Goal: Task Accomplishment & Management: Use online tool/utility

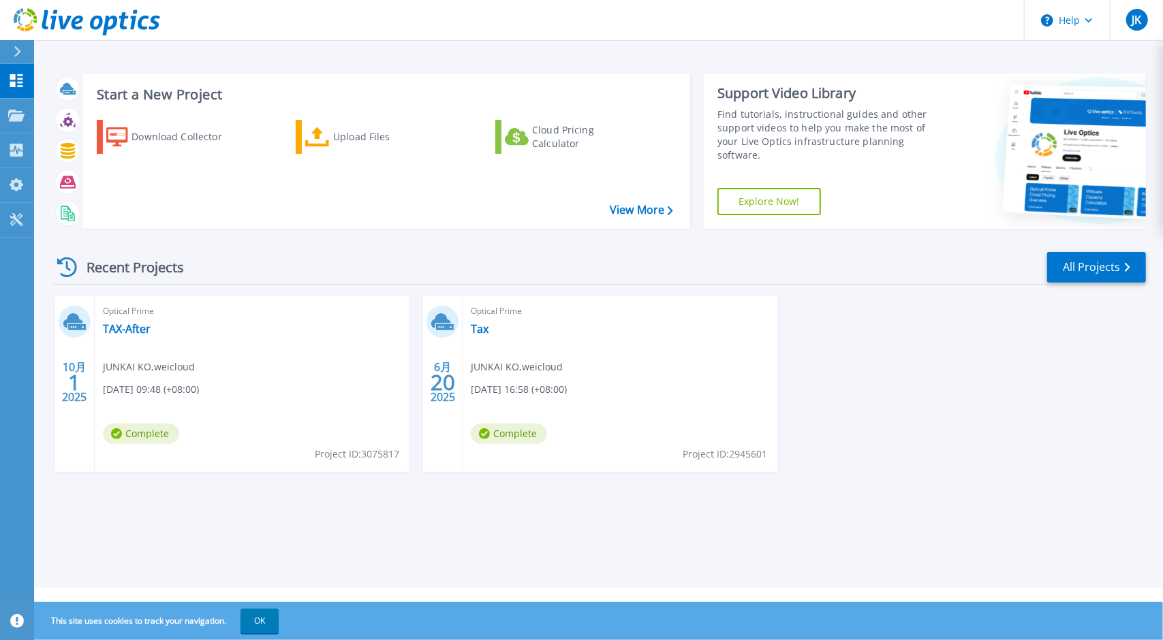
click at [342, 264] on div "Recent Projects All Projects" at bounding box center [598, 268] width 1093 height 34
click at [339, 449] on span "Project ID: 3075817" at bounding box center [357, 454] width 84 height 15
click at [118, 329] on link "TAX-After" at bounding box center [127, 329] width 48 height 14
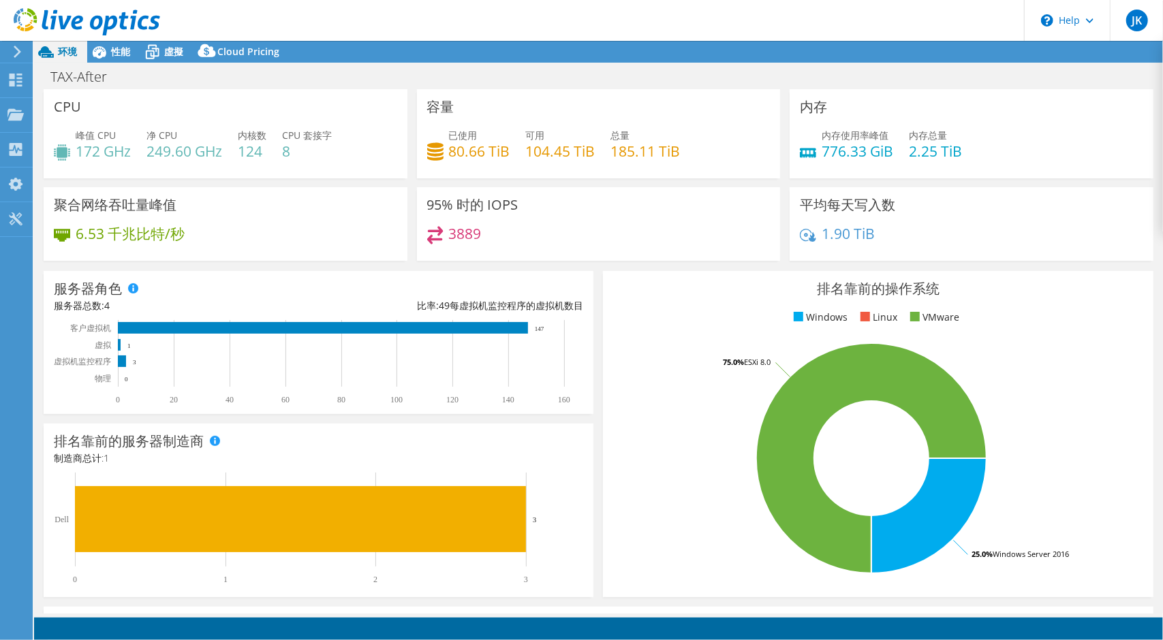
select select "USD"
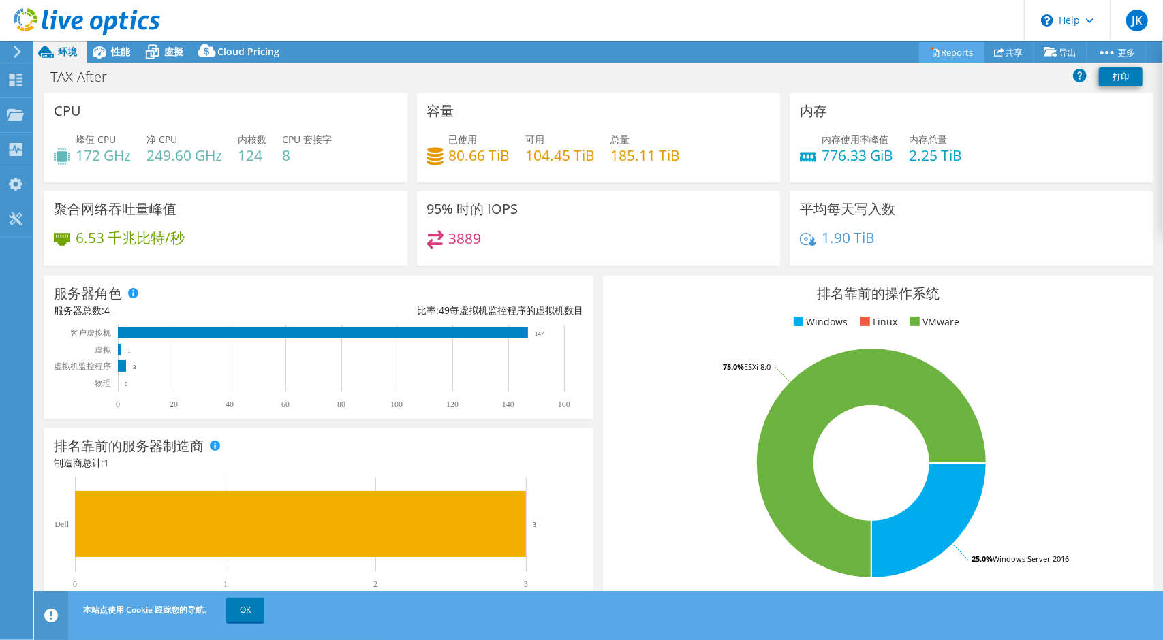
click at [950, 48] on link "Reports" at bounding box center [951, 52] width 65 height 21
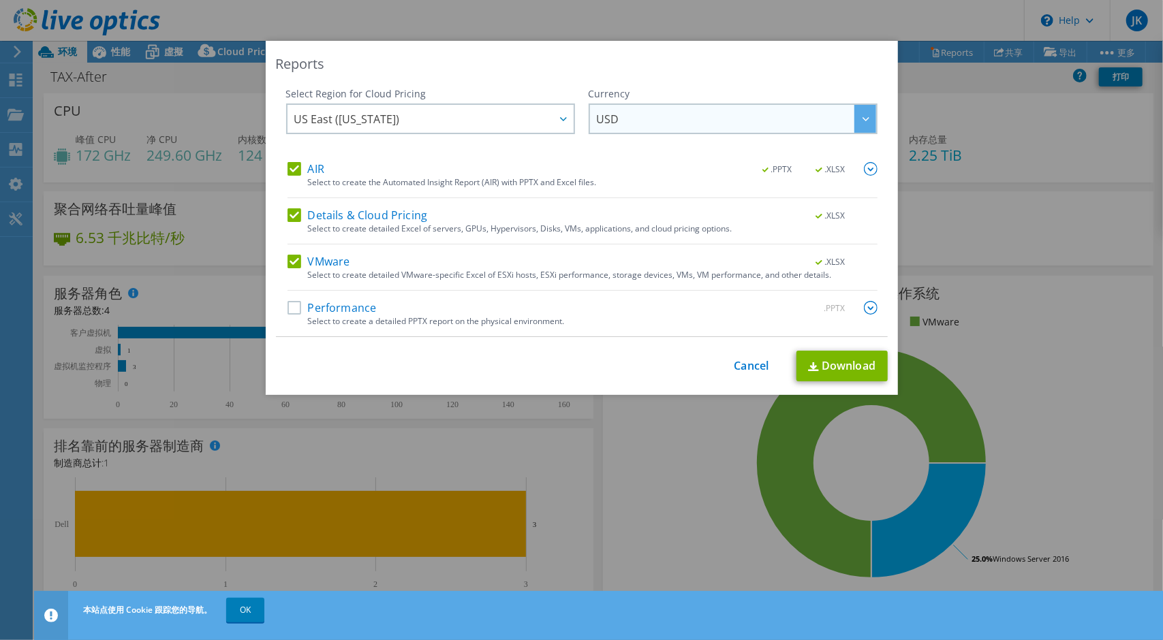
click at [643, 125] on span "USD" at bounding box center [736, 119] width 279 height 28
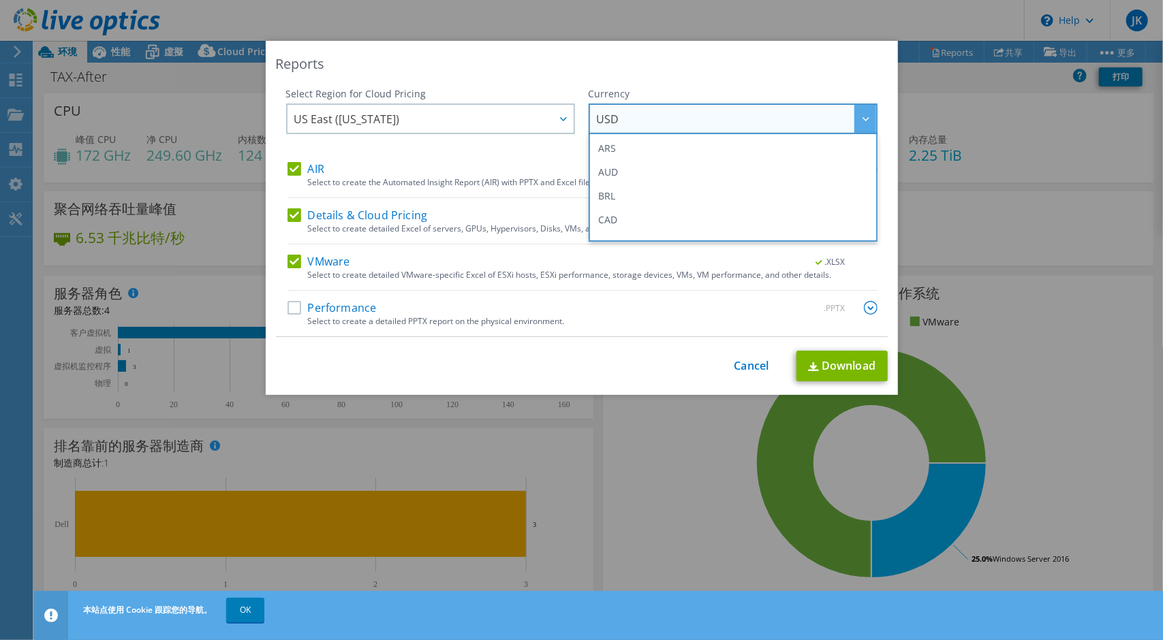
click at [643, 125] on span "USD" at bounding box center [736, 119] width 279 height 28
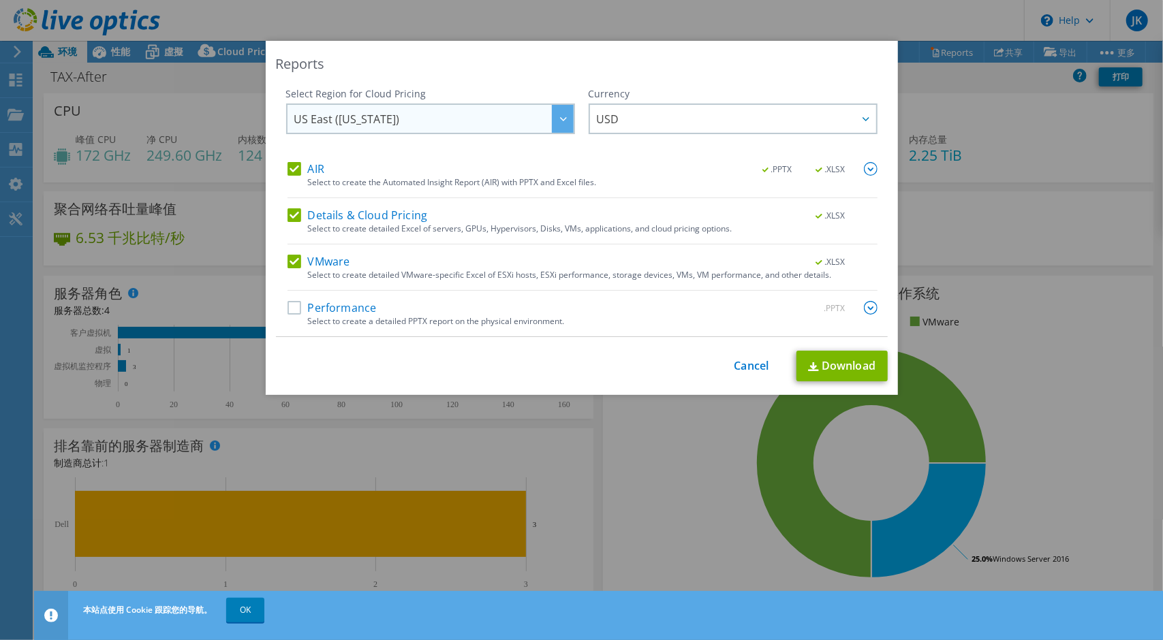
click at [533, 125] on span "US East ([US_STATE])" at bounding box center [433, 119] width 279 height 28
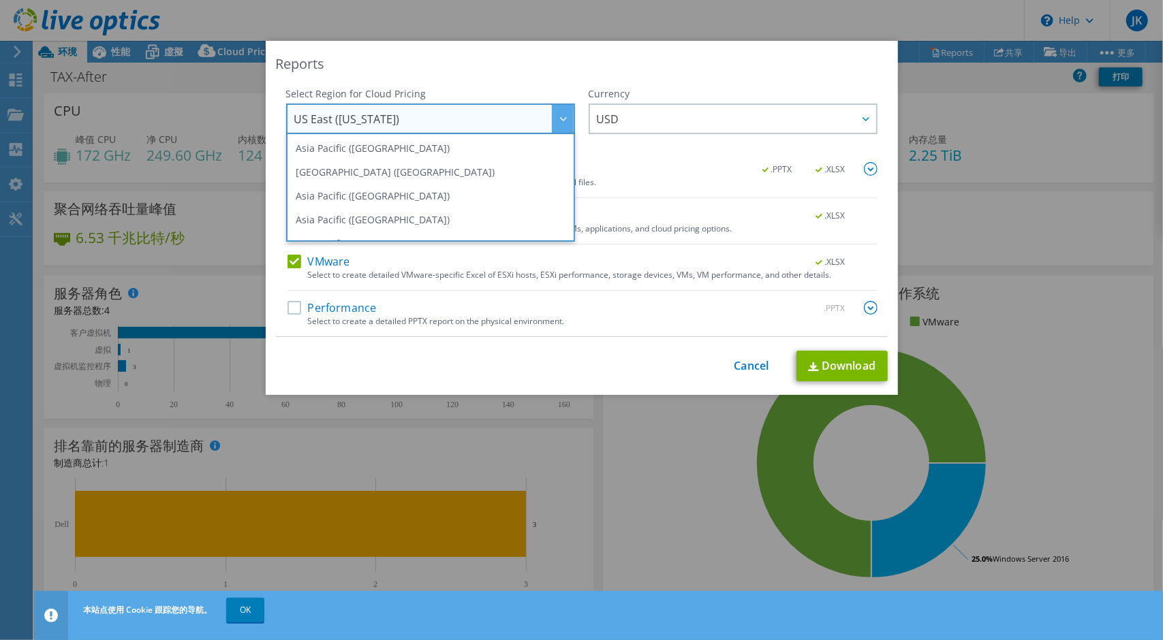
click at [533, 125] on span "US East ([US_STATE])" at bounding box center [433, 119] width 279 height 28
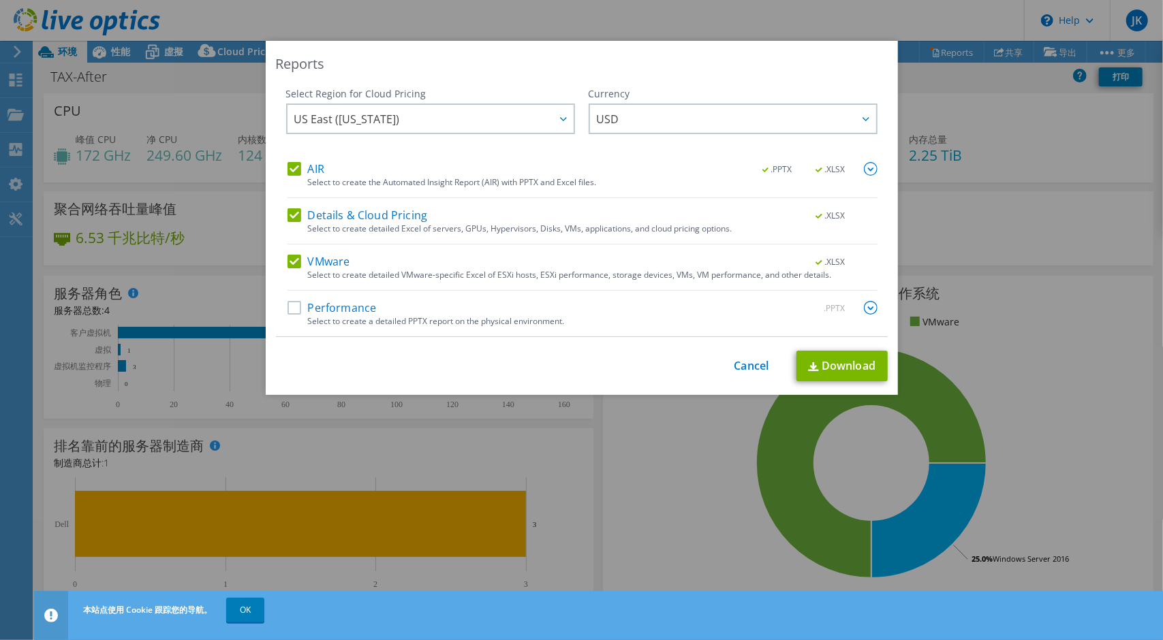
click at [864, 309] on img at bounding box center [871, 308] width 14 height 14
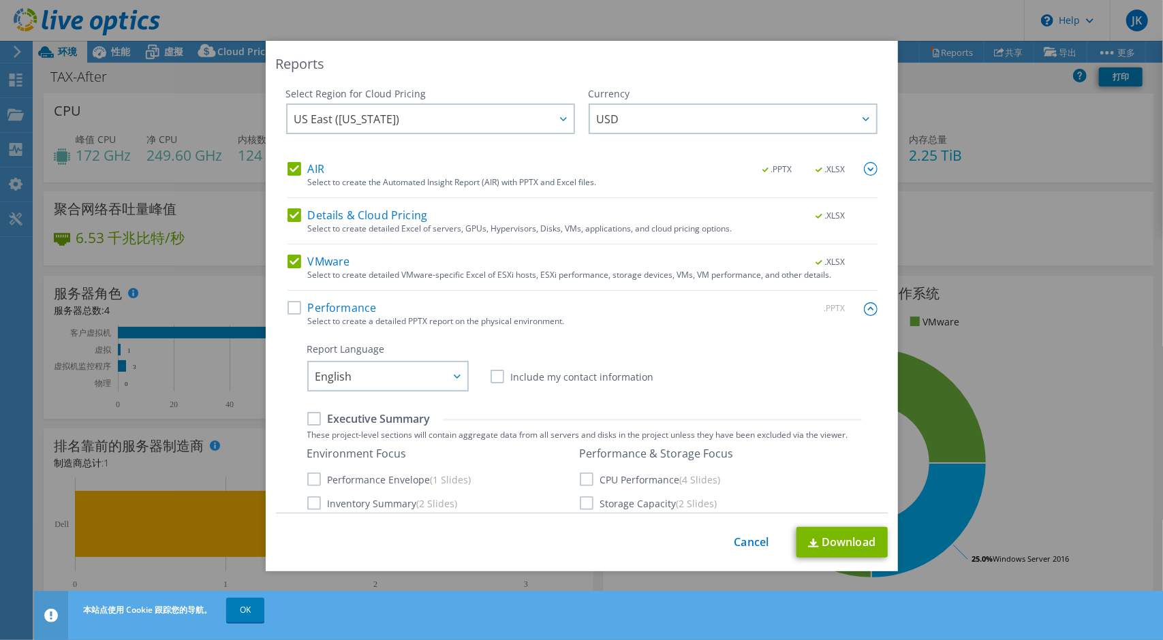
click at [864, 306] on img at bounding box center [871, 309] width 14 height 14
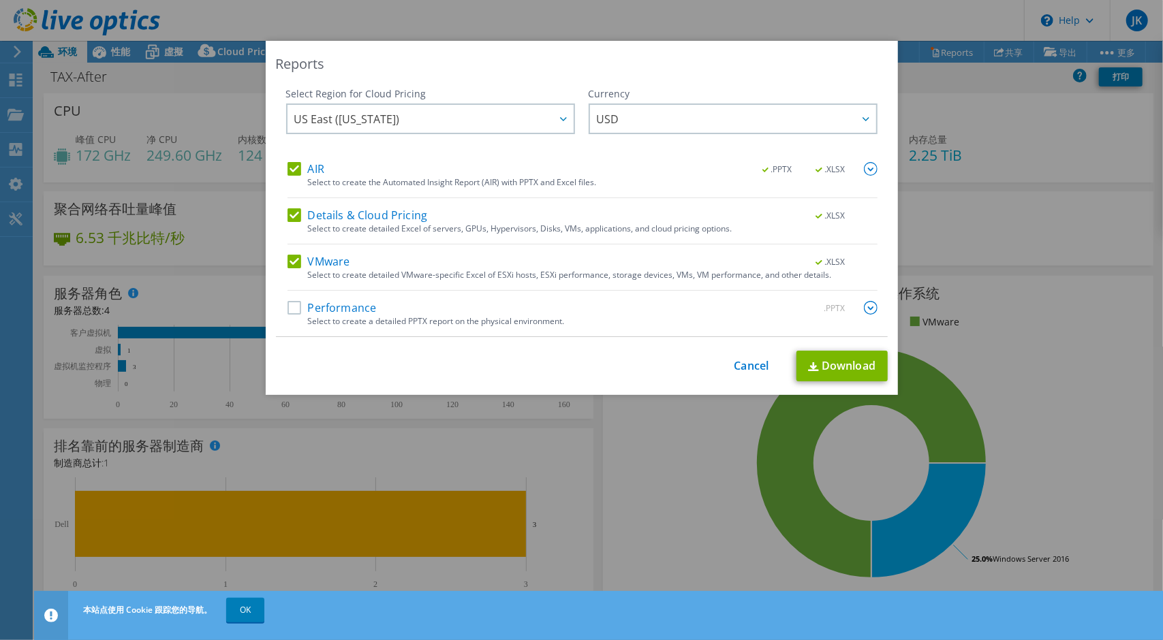
click at [287, 310] on label "Performance" at bounding box center [331, 308] width 89 height 14
click at [0, 0] on input "Performance" at bounding box center [0, 0] width 0 height 0
click at [693, 124] on span "USD" at bounding box center [736, 119] width 279 height 28
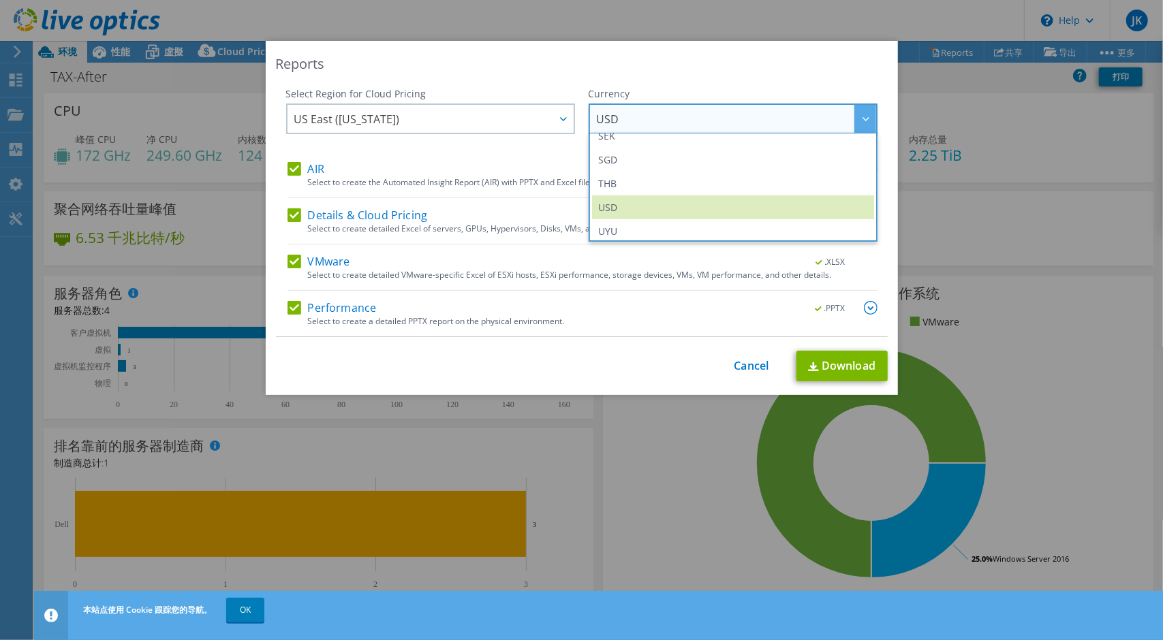
scroll to position [493, 0]
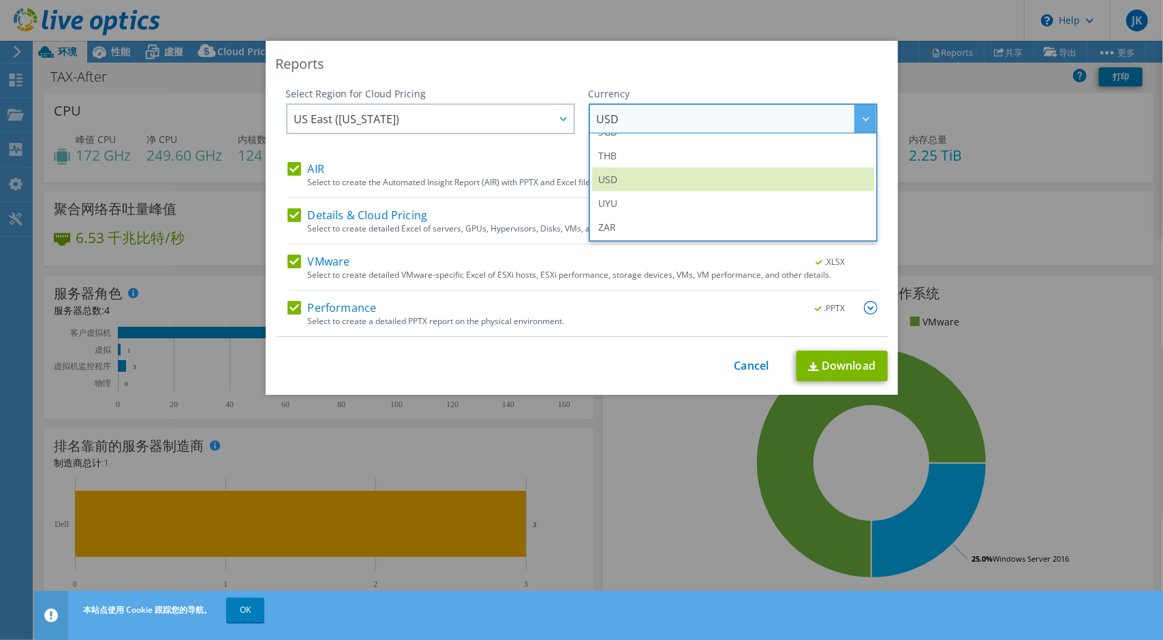
click at [740, 379] on div "This process may take a while, please wait... Cancel Download" at bounding box center [582, 366] width 612 height 31
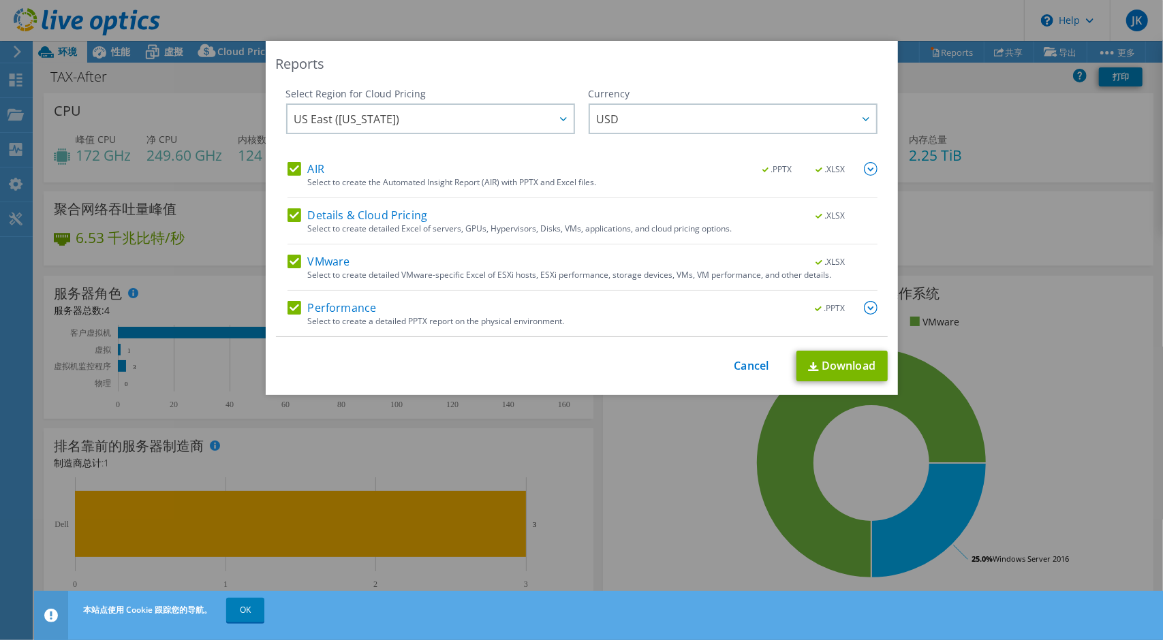
drag, startPoint x: 718, startPoint y: 371, endPoint x: 725, endPoint y: 368, distance: 7.8
click at [719, 370] on div "This process may take a while, please wait... Cancel Download" at bounding box center [582, 366] width 612 height 31
click at [745, 364] on link "Cancel" at bounding box center [751, 366] width 35 height 13
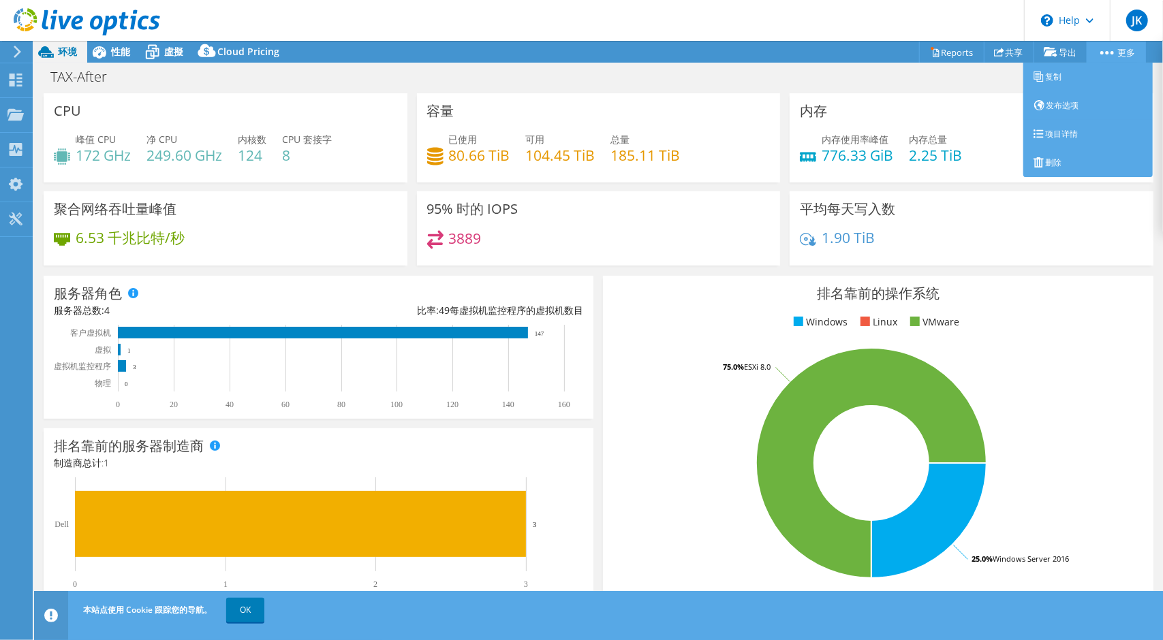
click at [1099, 48] on link "更多" at bounding box center [1115, 52] width 59 height 21
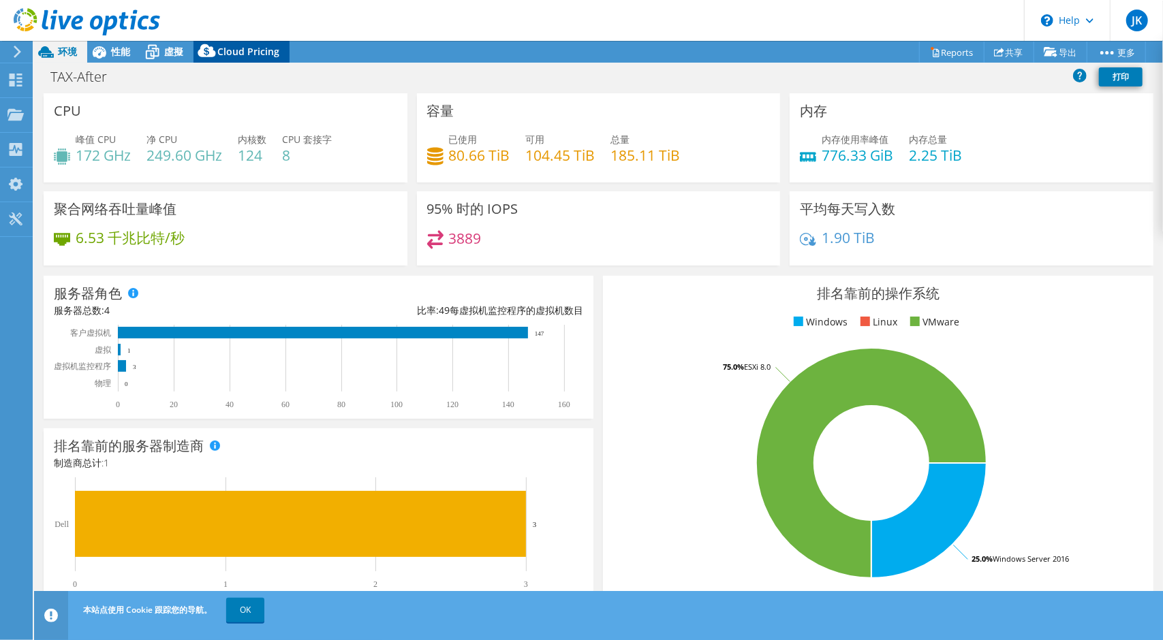
click at [219, 50] on icon at bounding box center [206, 53] width 27 height 27
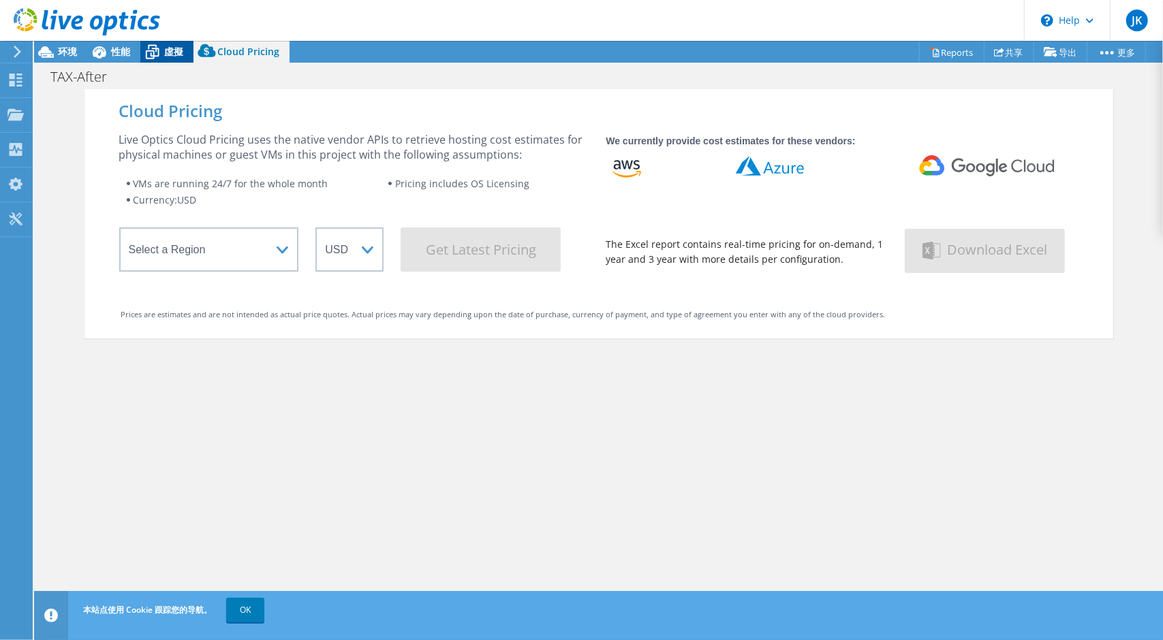
click at [165, 53] on span "虛擬" at bounding box center [173, 51] width 19 height 13
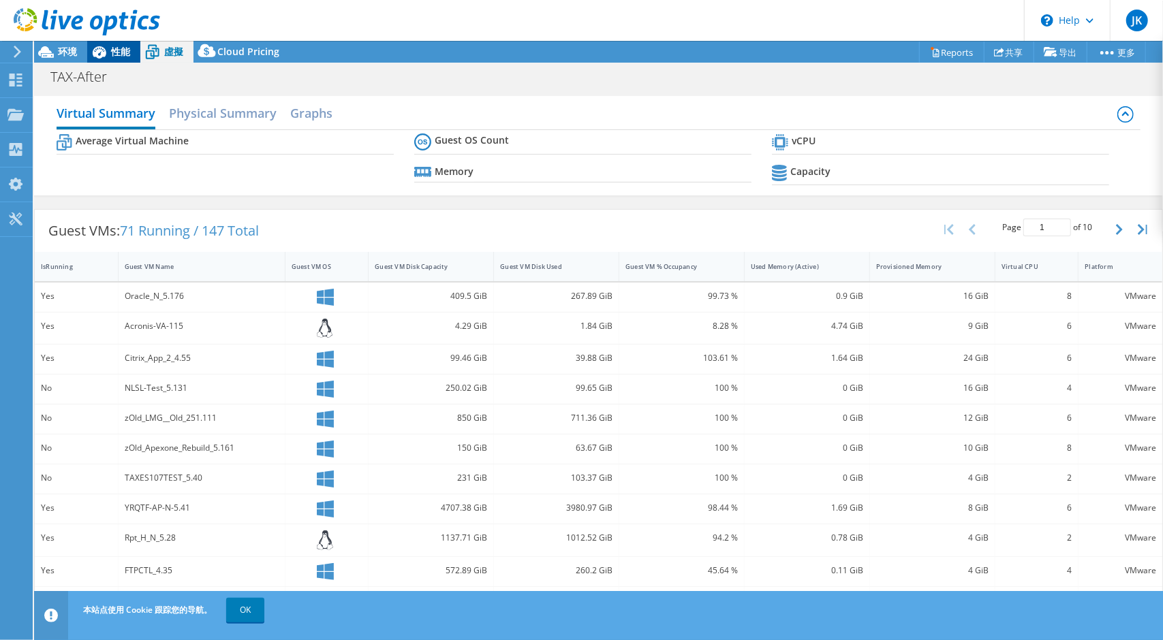
click at [114, 55] on span "性能" at bounding box center [120, 51] width 19 height 13
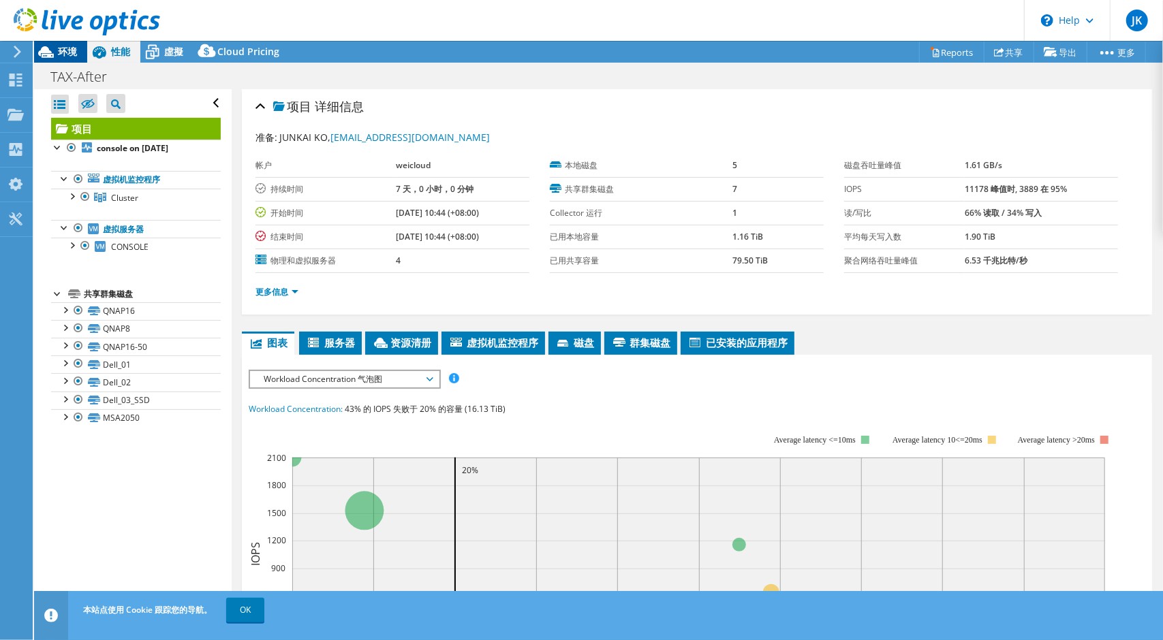
click at [69, 54] on span "环境" at bounding box center [67, 51] width 19 height 13
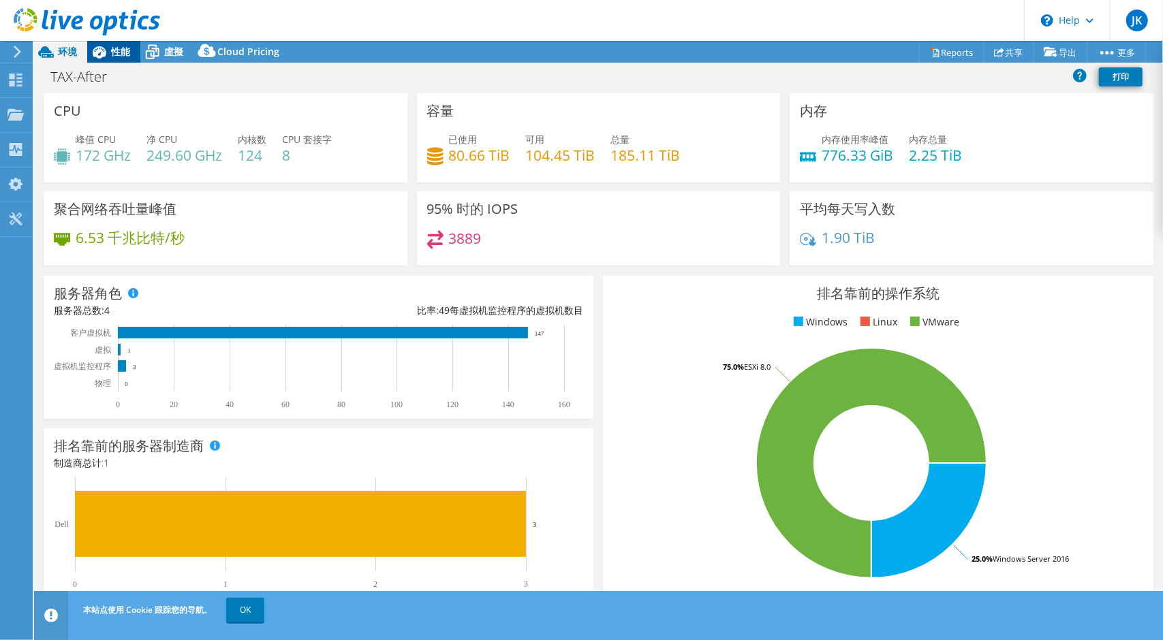
click at [115, 51] on span "性能" at bounding box center [120, 51] width 19 height 13
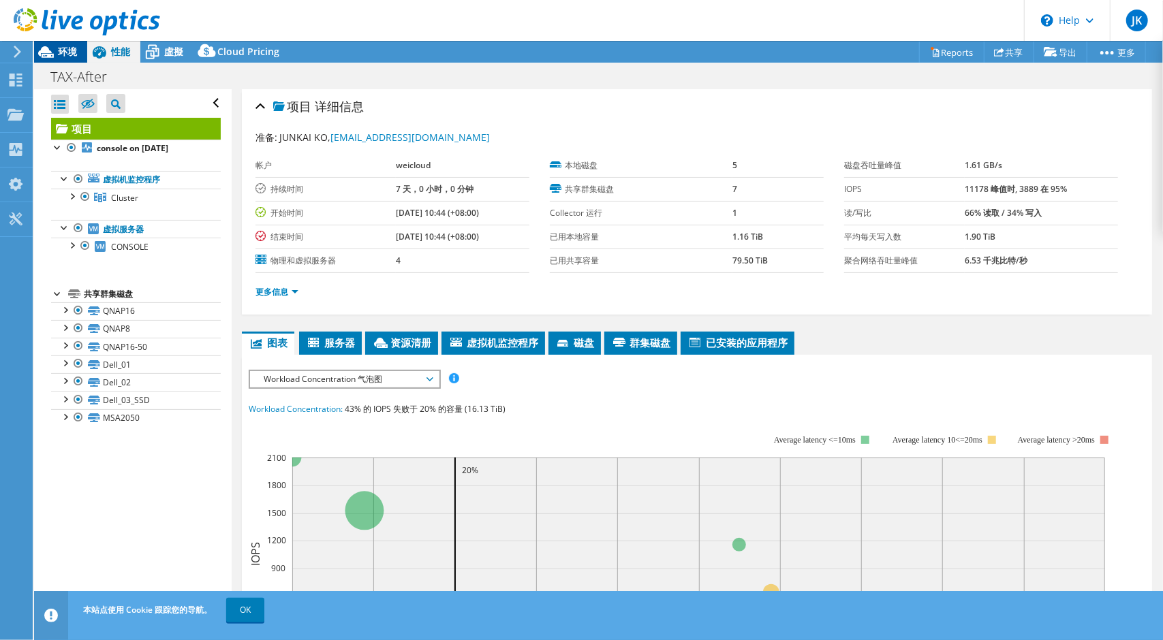
click at [75, 53] on span "环境" at bounding box center [67, 51] width 19 height 13
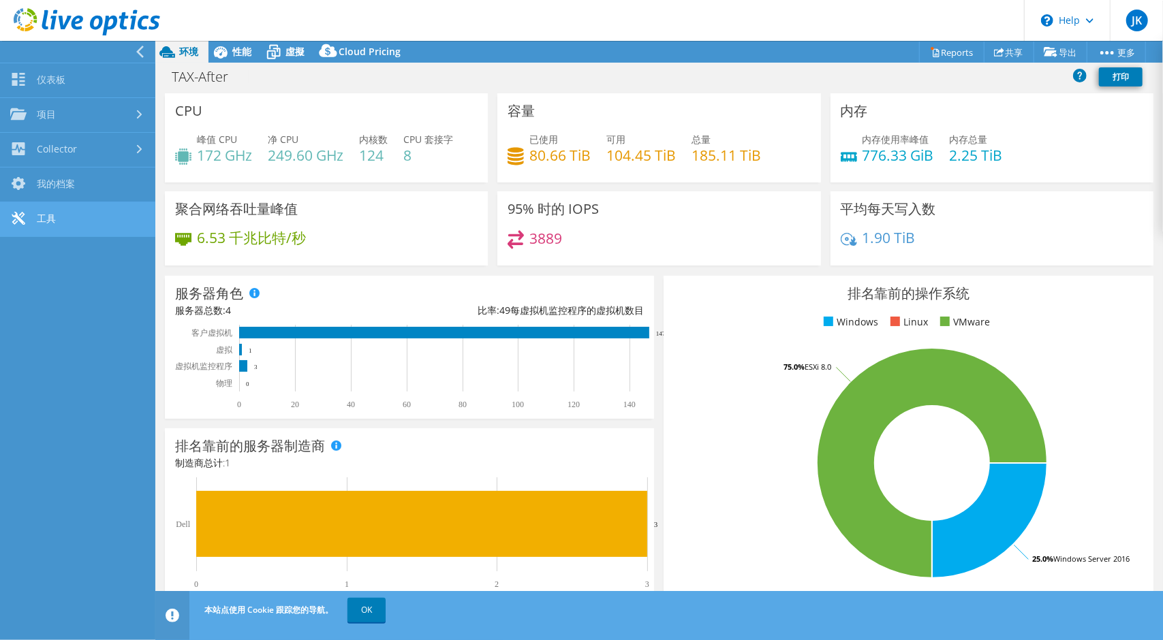
click at [77, 216] on link "工具" at bounding box center [77, 219] width 155 height 35
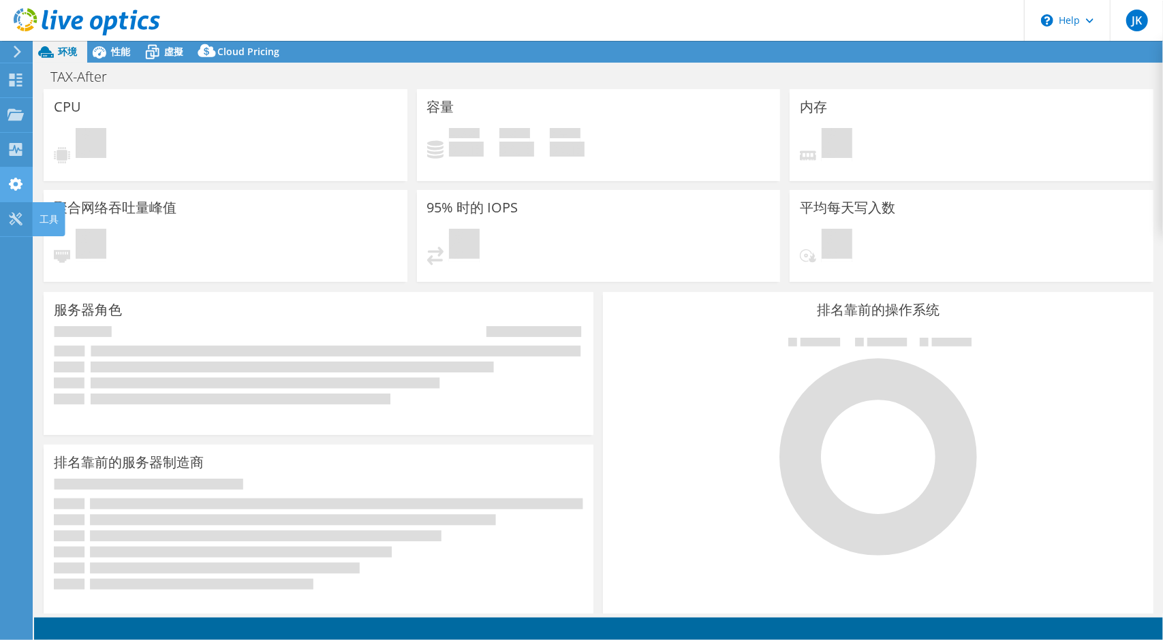
select select "USD"
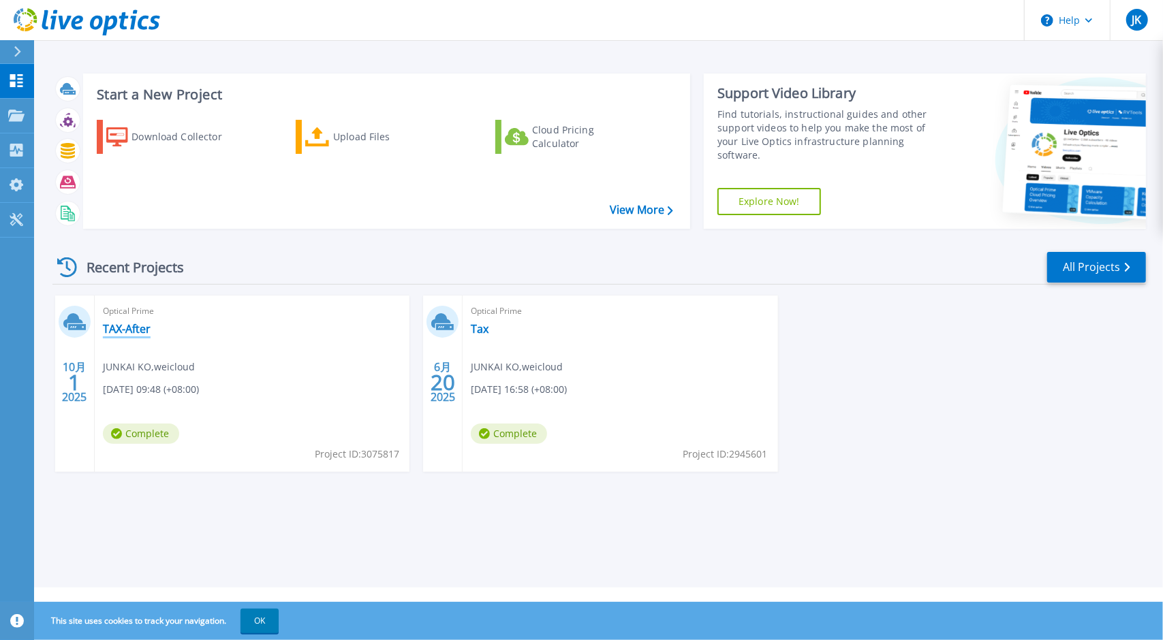
click at [121, 335] on link "TAX-After" at bounding box center [127, 329] width 48 height 14
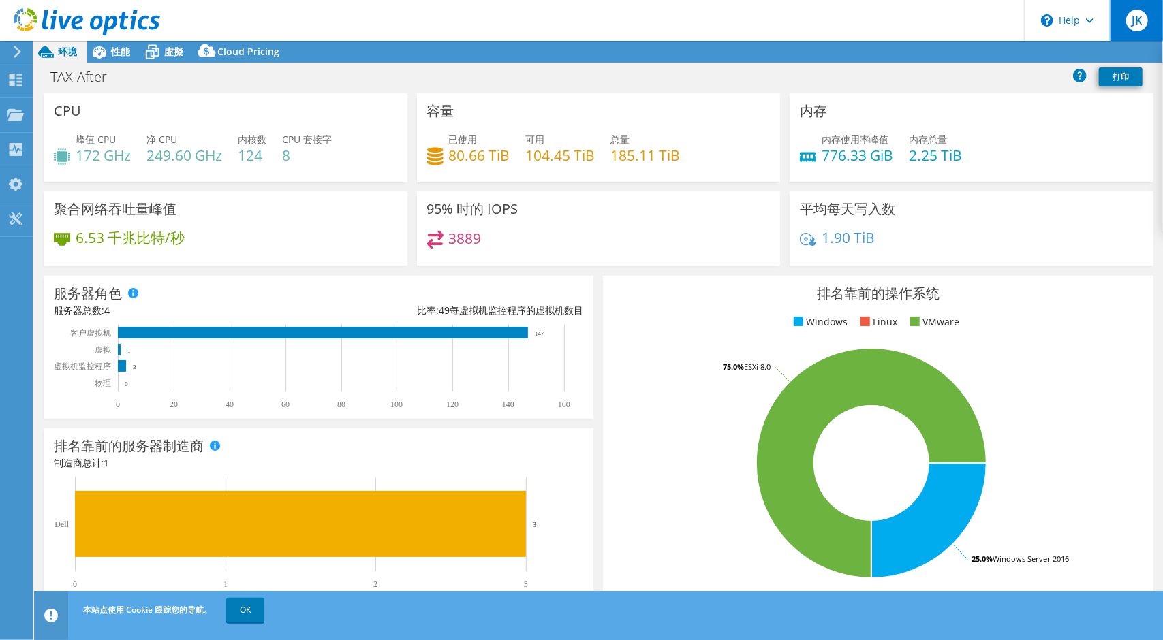
click at [1129, 25] on span "JK" at bounding box center [1137, 21] width 22 height 22
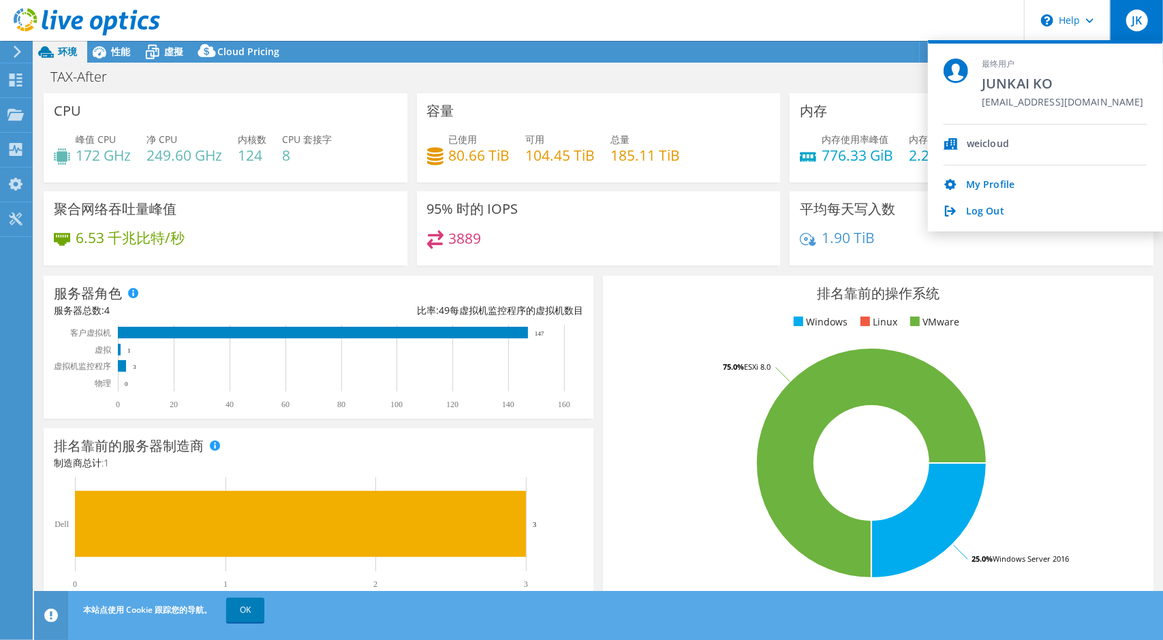
click at [1129, 25] on span "JK" at bounding box center [1137, 21] width 22 height 22
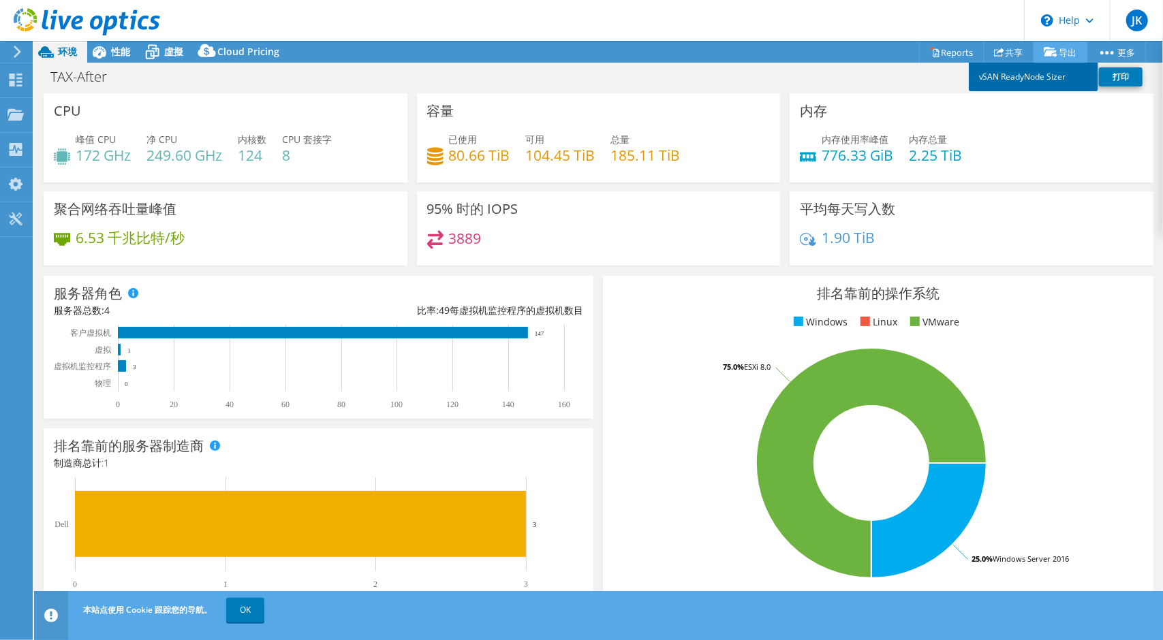
click at [1069, 71] on link "vSAN ReadyNode Sizer" at bounding box center [1033, 77] width 129 height 29
click at [1114, 77] on link "打印" at bounding box center [1121, 76] width 44 height 19
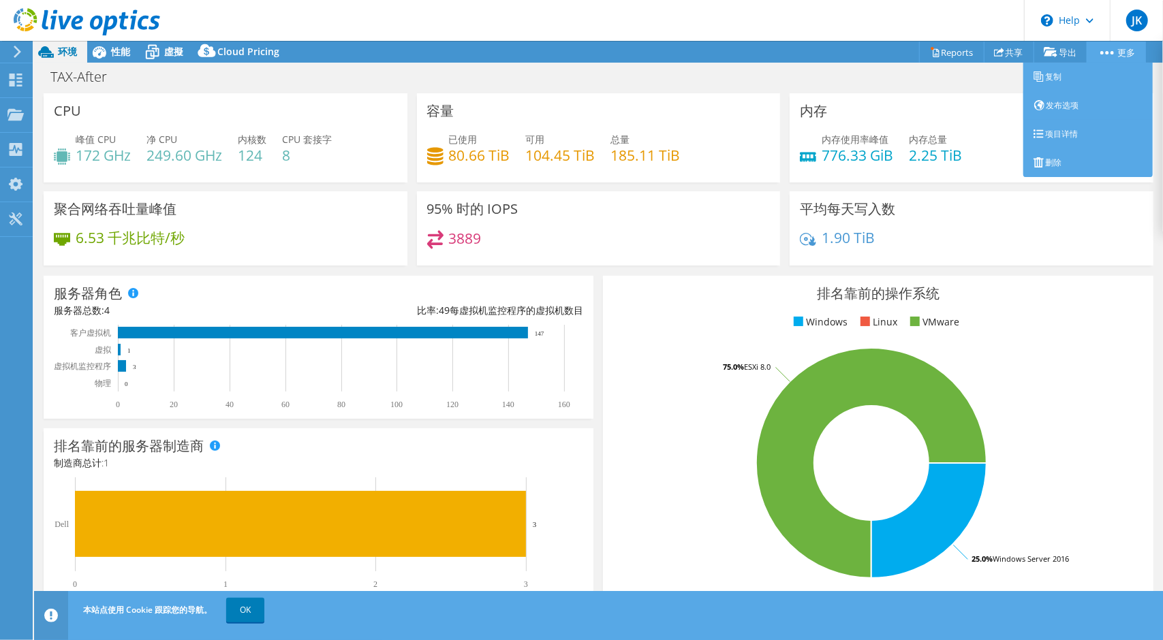
click at [1111, 51] on icon at bounding box center [1107, 52] width 14 height 3
click at [1091, 129] on link "项目详情" at bounding box center [1087, 134] width 129 height 29
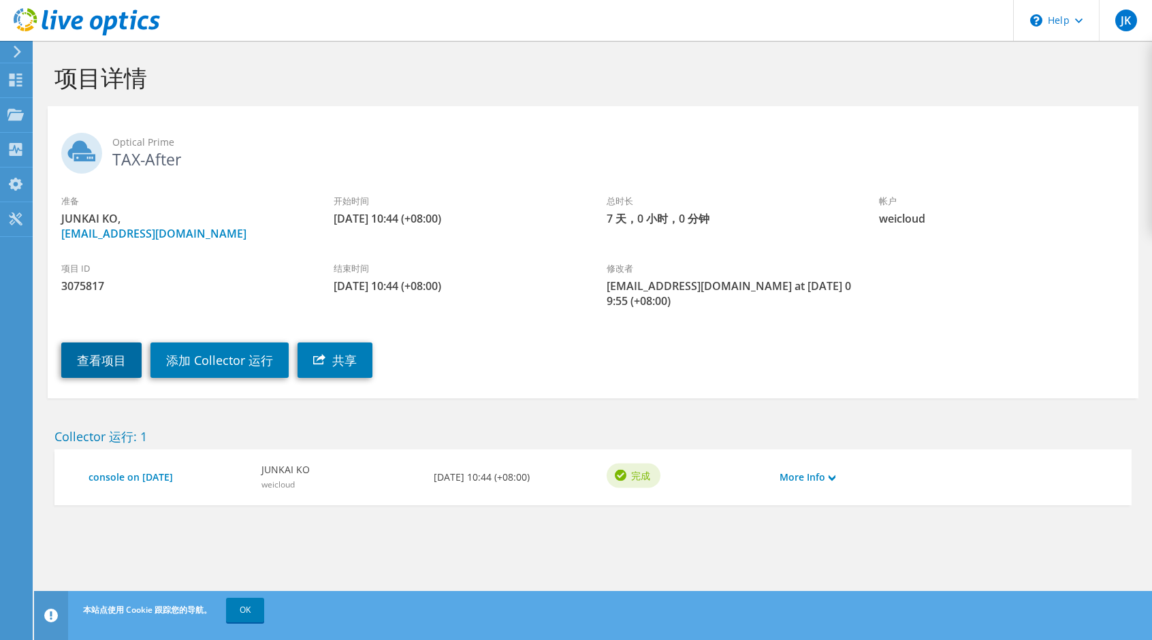
click at [112, 374] on link "查看项目" at bounding box center [101, 360] width 80 height 35
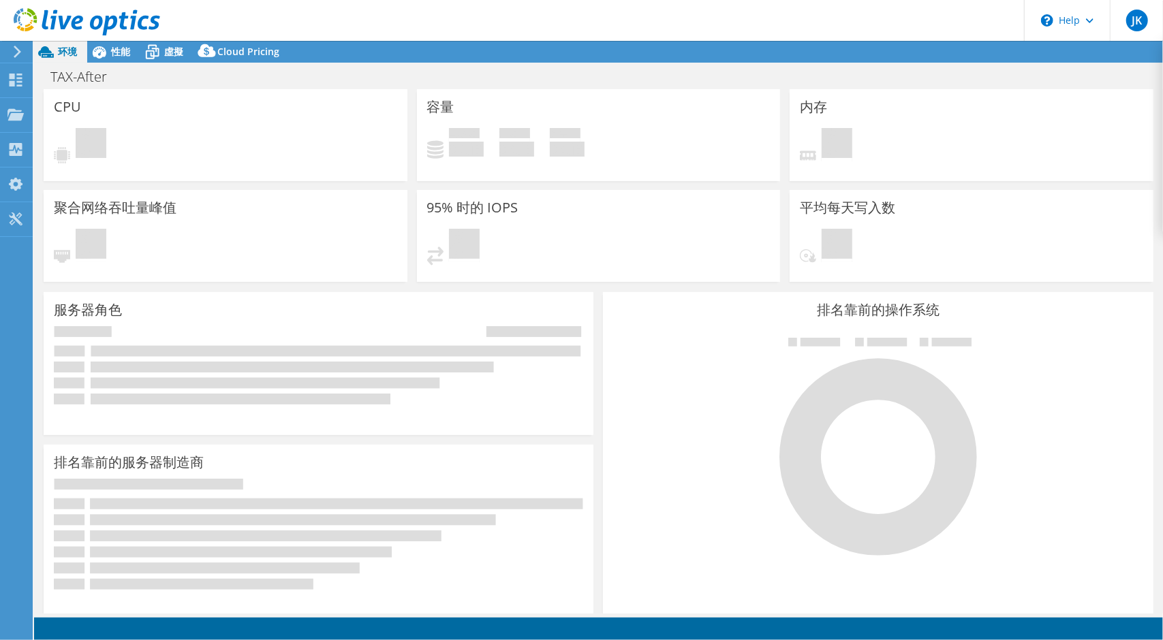
select select "USD"
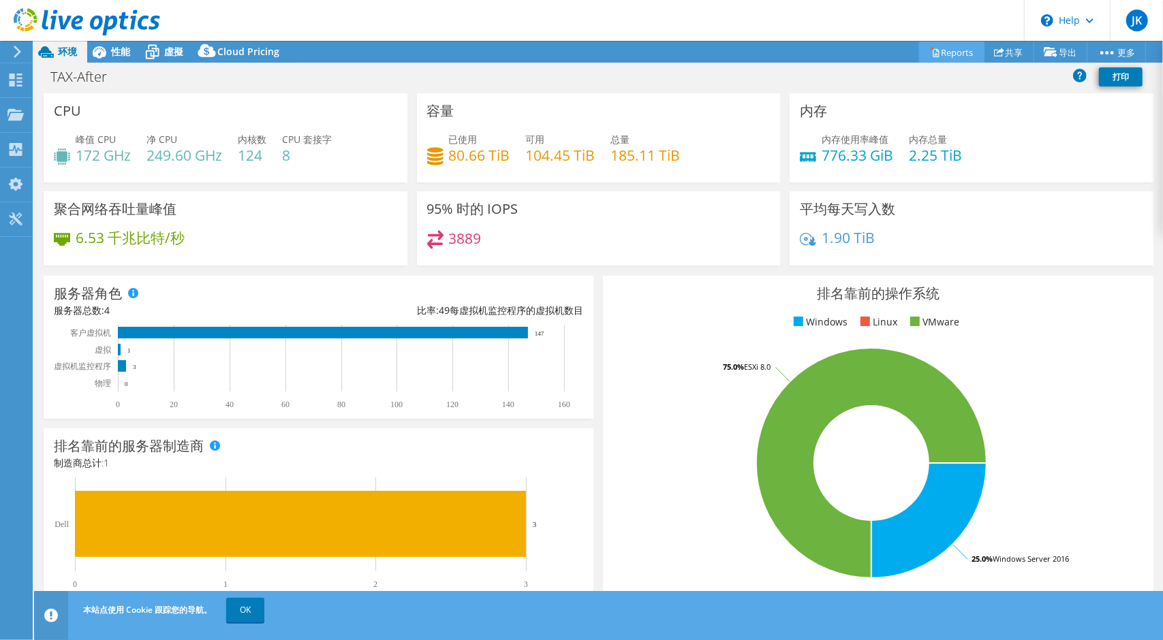
click at [961, 48] on link "Reports" at bounding box center [951, 52] width 65 height 21
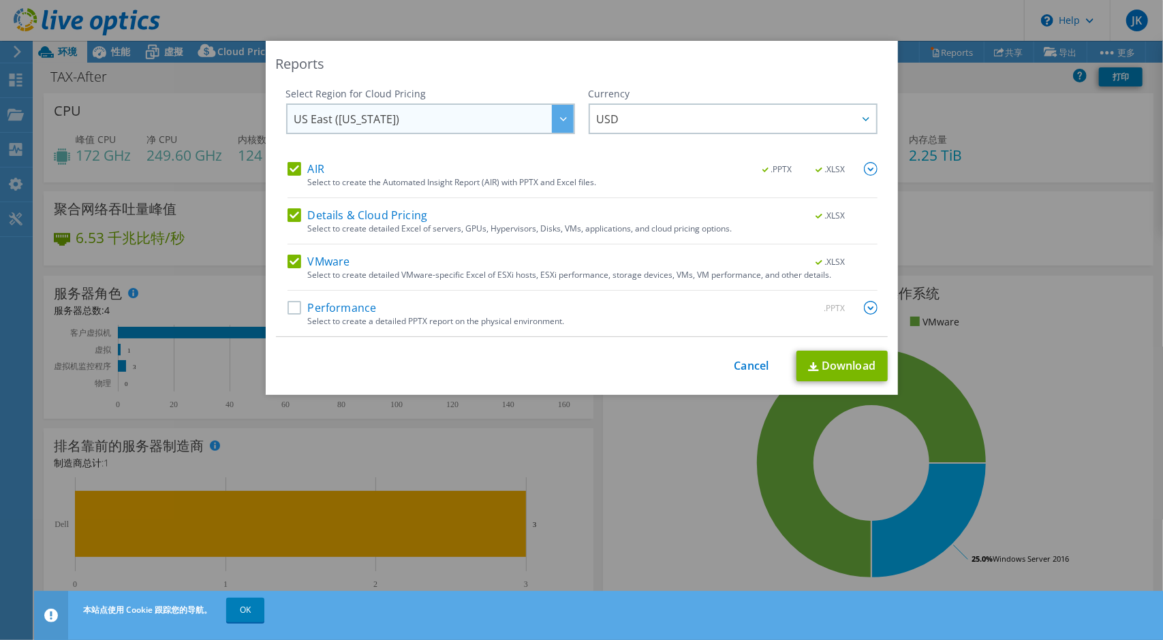
click at [526, 116] on span "US East ([US_STATE])" at bounding box center [433, 119] width 279 height 28
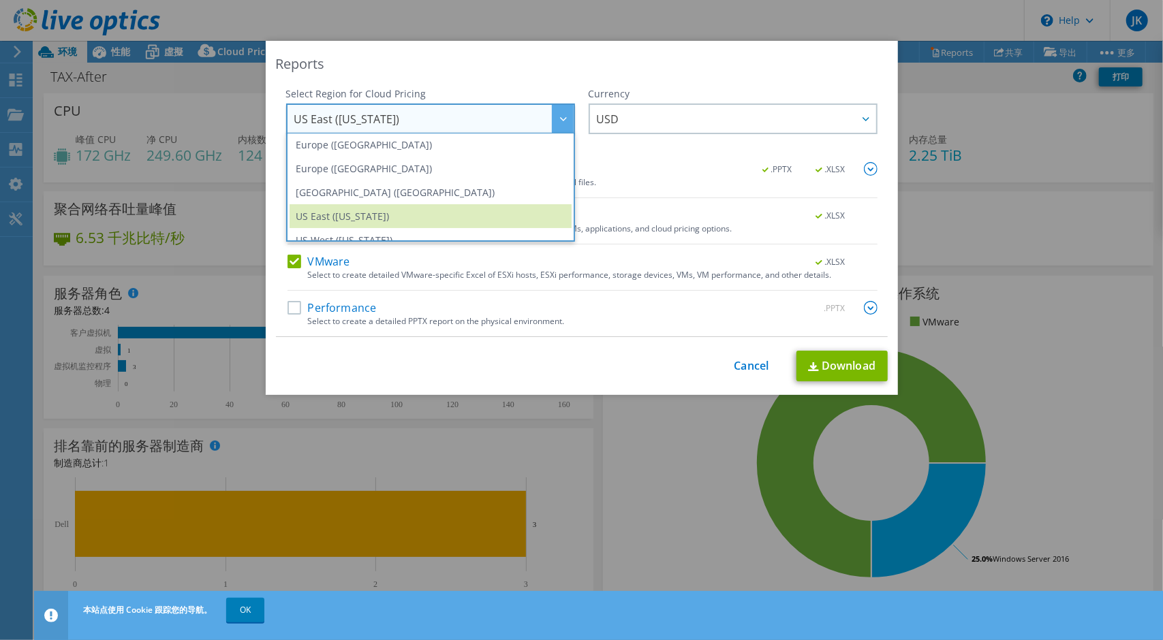
scroll to position [184, 0]
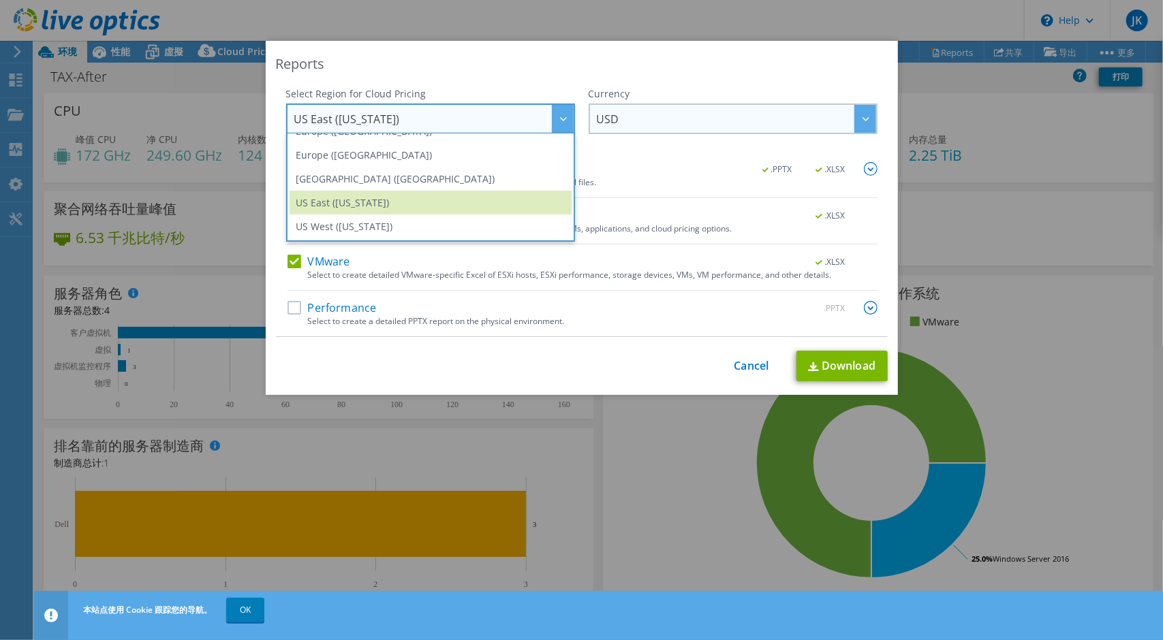
click at [668, 110] on span "USD" at bounding box center [736, 119] width 279 height 28
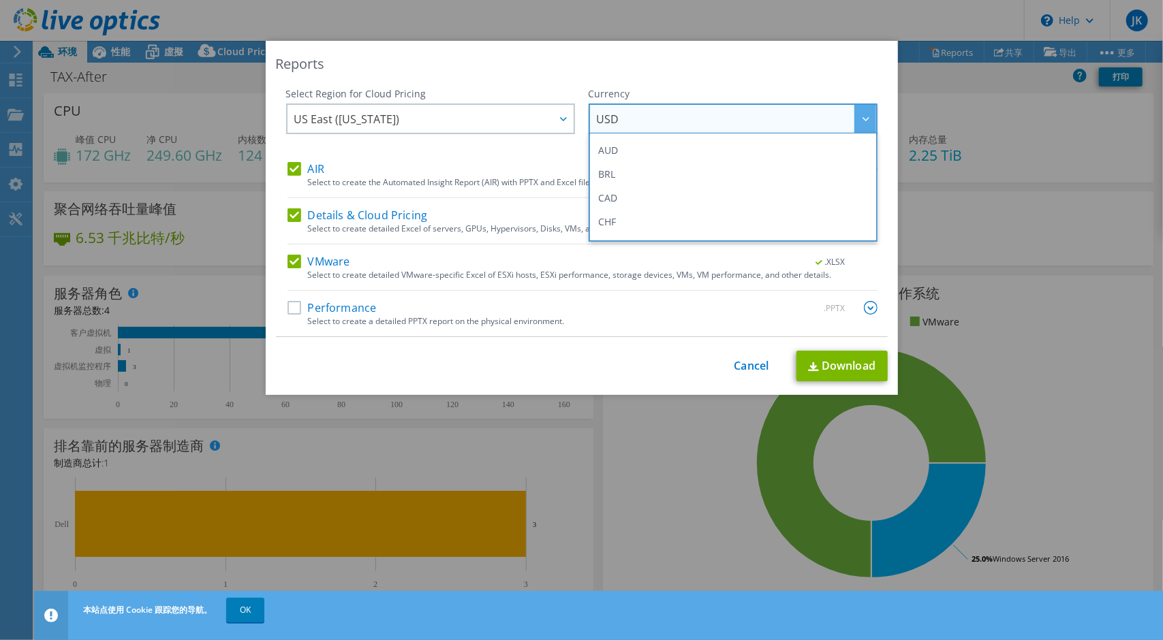
scroll to position [0, 0]
click at [751, 367] on link "Cancel" at bounding box center [751, 366] width 35 height 13
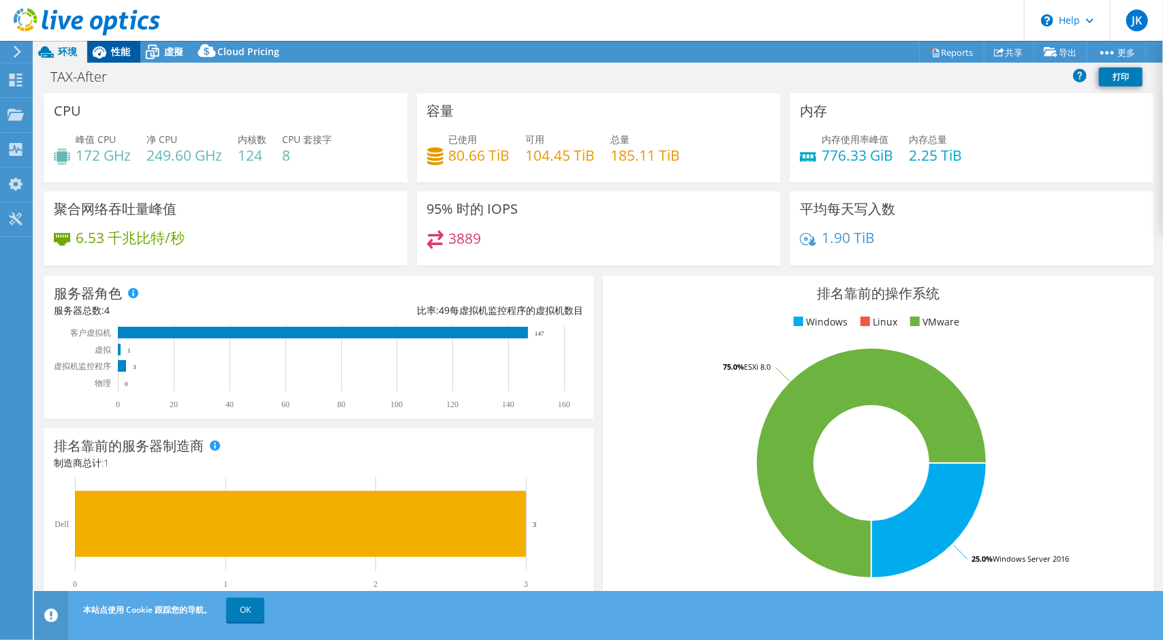
click at [110, 57] on icon at bounding box center [99, 52] width 24 height 24
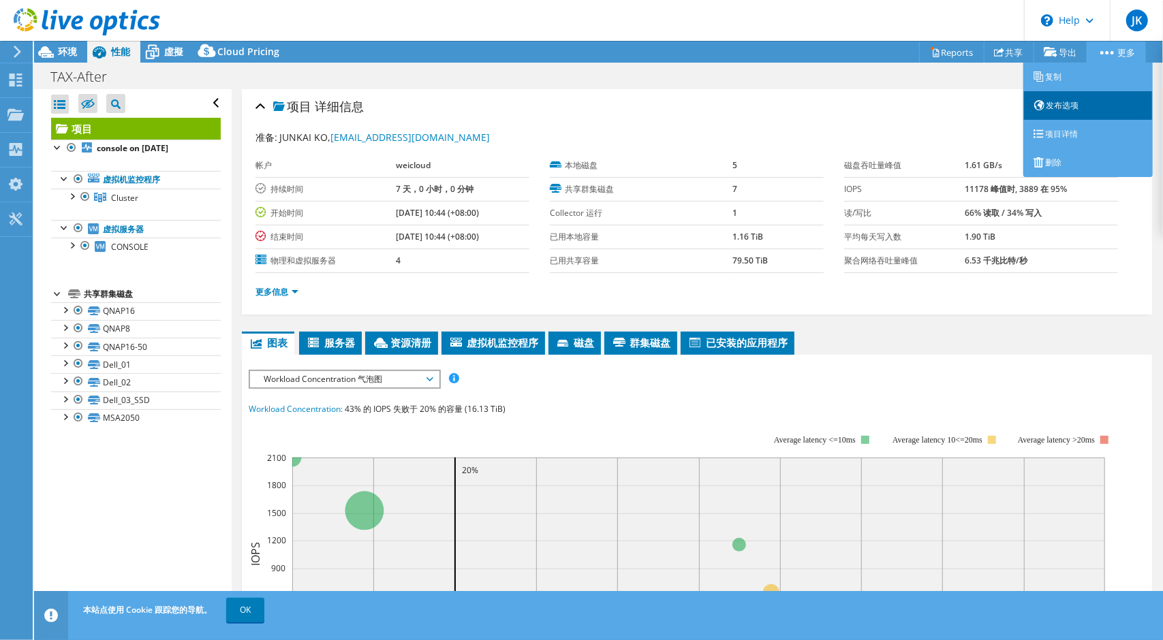
click at [1073, 116] on link "发布选项" at bounding box center [1087, 105] width 129 height 29
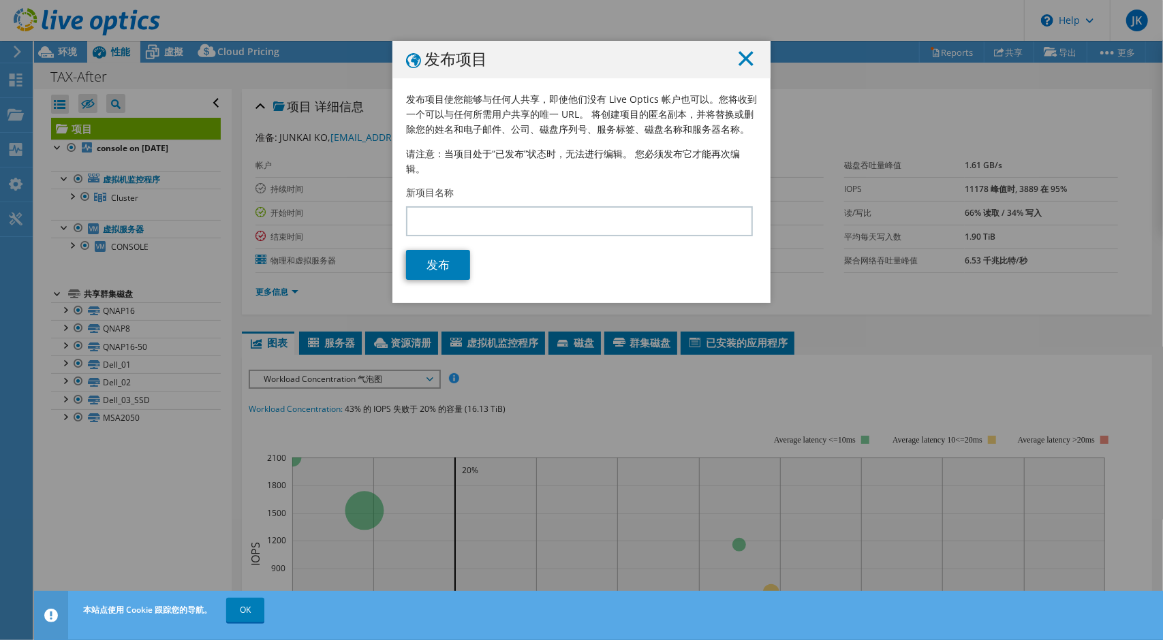
click at [748, 57] on icon at bounding box center [745, 58] width 15 height 15
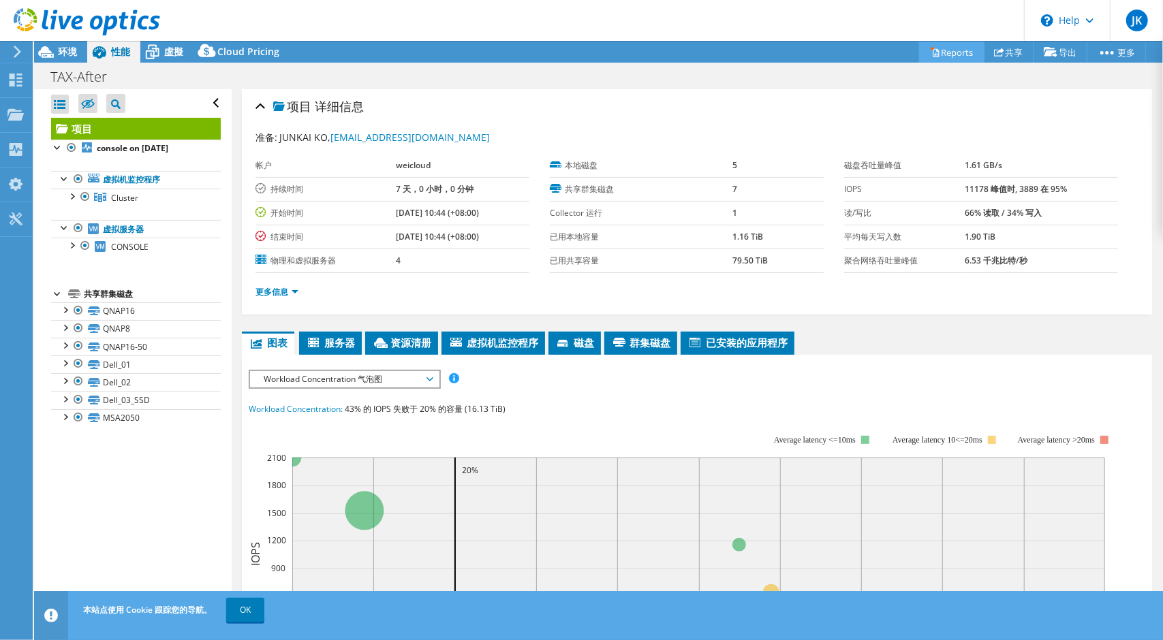
click at [945, 51] on link "Reports" at bounding box center [951, 52] width 65 height 21
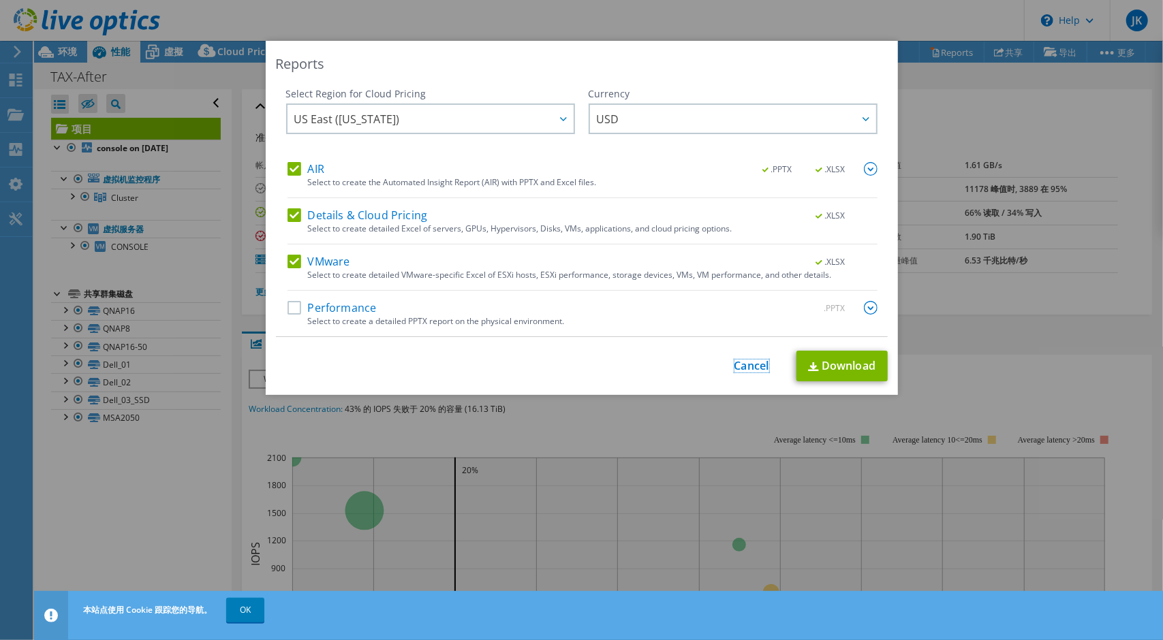
drag, startPoint x: 747, startPoint y: 362, endPoint x: 726, endPoint y: 355, distance: 21.5
click at [745, 362] on link "Cancel" at bounding box center [751, 366] width 35 height 13
